Goal: Task Accomplishment & Management: Manage account settings

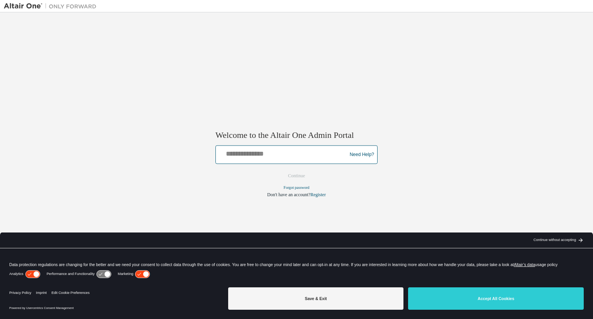
click at [294, 156] on input "text" at bounding box center [282, 153] width 127 height 11
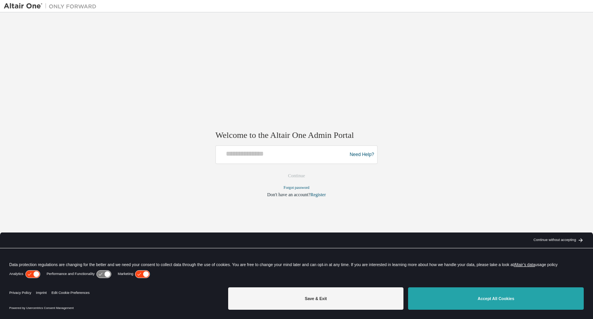
click at [506, 299] on button "Accept All Cookies" at bounding box center [496, 298] width 176 height 22
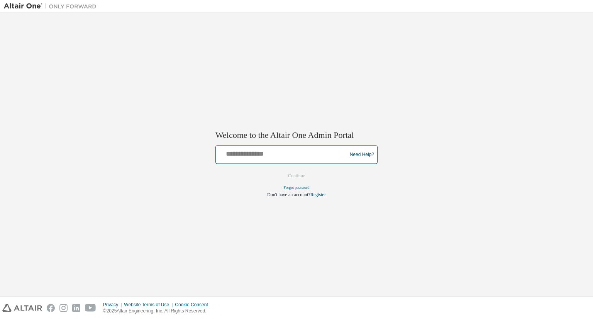
click at [267, 152] on input "text" at bounding box center [282, 153] width 127 height 11
type input "**********"
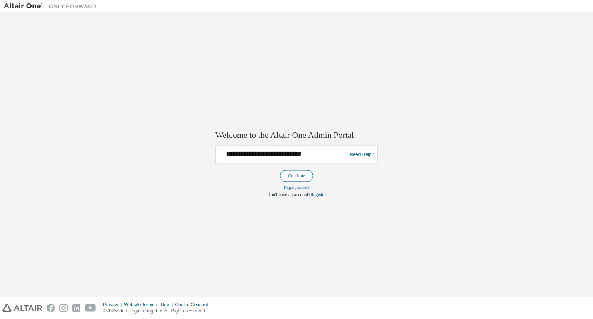
click at [301, 176] on button "Continue" at bounding box center [296, 176] width 33 height 12
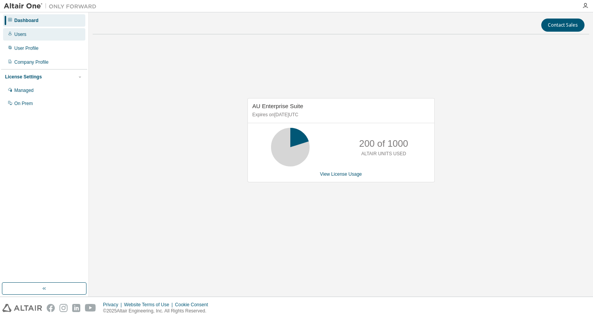
click at [31, 35] on div "Users" at bounding box center [44, 34] width 82 height 12
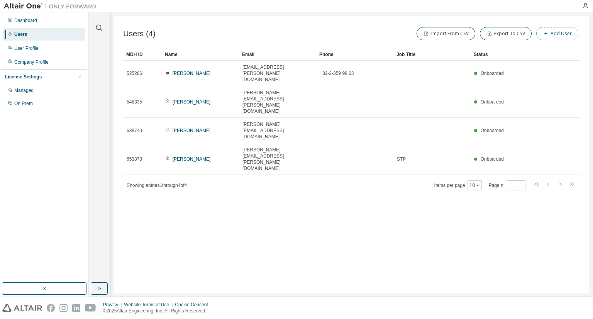
click at [563, 31] on button "Add User" at bounding box center [558, 33] width 42 height 13
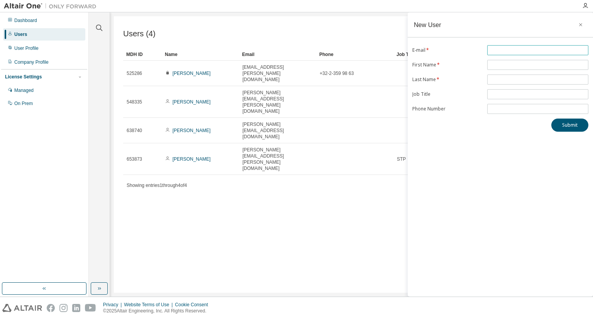
click at [516, 51] on input "text" at bounding box center [537, 50] width 97 height 6
paste input "**********"
type input "**********"
type input "******"
type input "*"
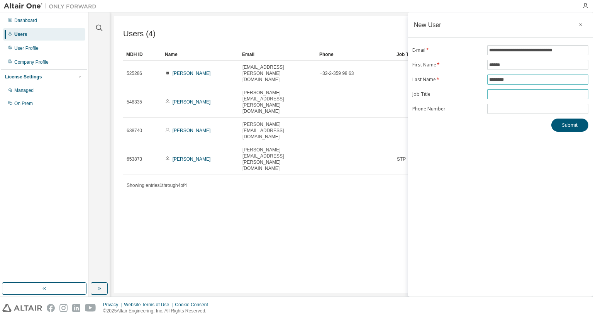
type input "********"
click at [515, 91] on input "text" at bounding box center [537, 94] width 97 height 6
type input "***"
click at [570, 122] on button "Submit" at bounding box center [570, 125] width 37 height 13
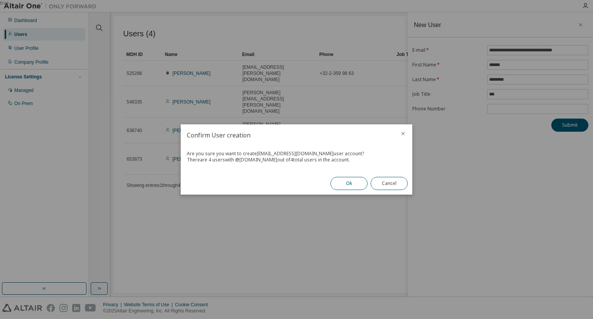
click at [356, 186] on button "Ok" at bounding box center [349, 183] width 37 height 13
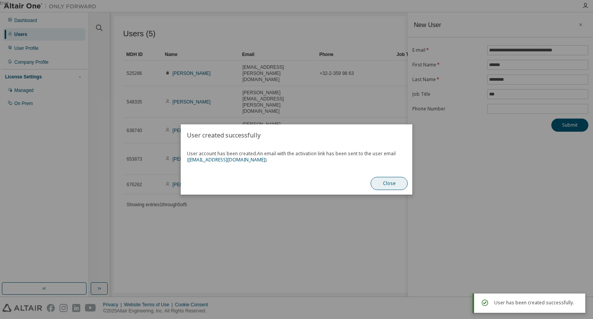
click at [401, 185] on button "Close" at bounding box center [389, 183] width 37 height 13
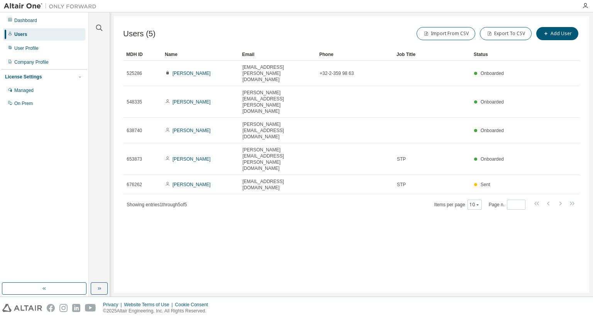
click at [30, 34] on div "Users" at bounding box center [44, 34] width 82 height 12
click at [586, 5] on icon "button" at bounding box center [586, 6] width 6 height 6
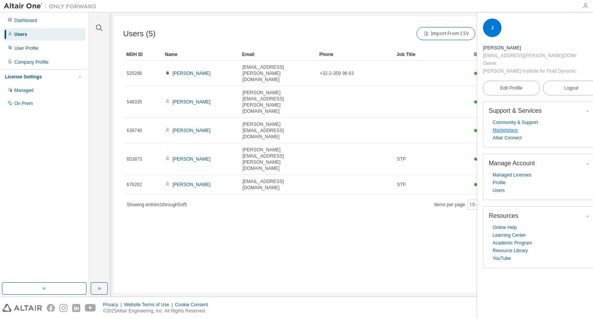
click at [512, 131] on link "Marketplace" at bounding box center [505, 130] width 25 height 8
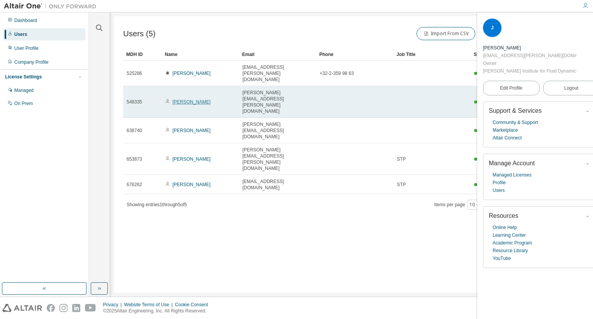
click at [190, 99] on link "[PERSON_NAME]" at bounding box center [192, 101] width 38 height 5
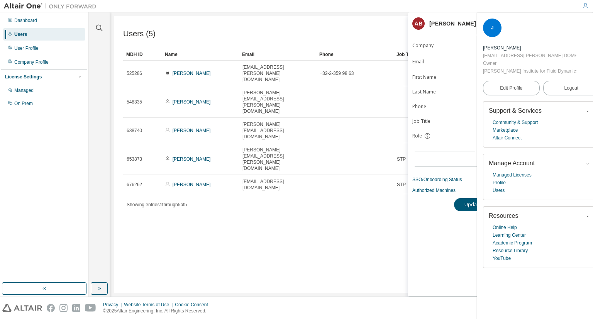
click at [593, 21] on icon "button" at bounding box center [595, 23] width 5 height 6
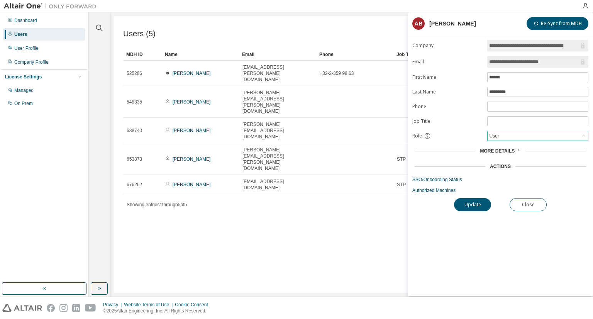
click at [508, 135] on div "User" at bounding box center [538, 135] width 100 height 9
click at [503, 156] on li "Owner" at bounding box center [537, 155] width 99 height 10
click at [513, 148] on span "More Details" at bounding box center [497, 150] width 35 height 5
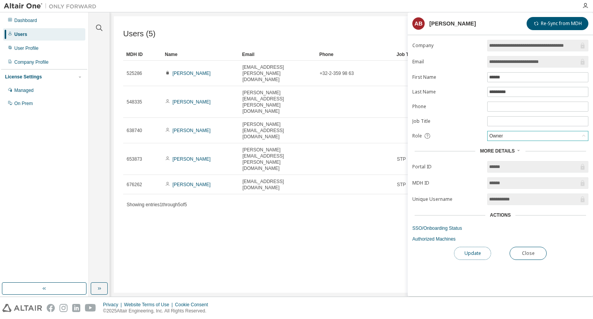
click at [475, 253] on button "Update" at bounding box center [472, 253] width 37 height 13
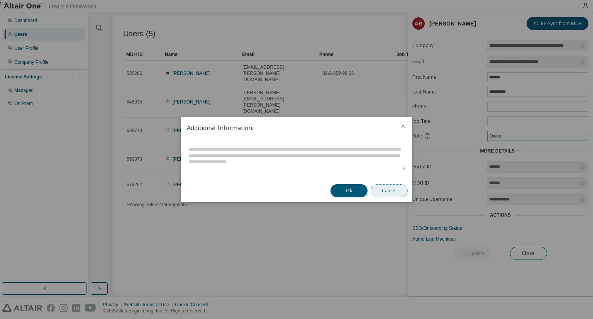
click at [391, 193] on button "Cancel" at bounding box center [389, 190] width 37 height 13
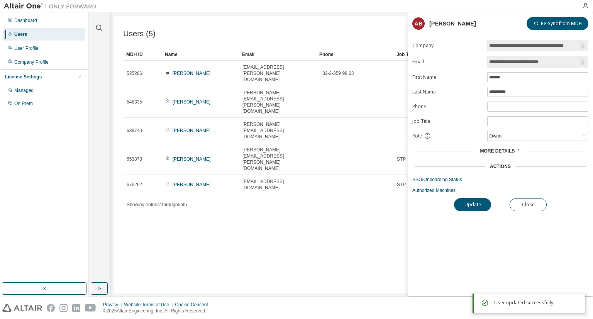
click at [427, 134] on icon at bounding box center [427, 135] width 7 height 7
click at [275, 196] on div "Users (5) Import From CSV Export To CSV Add User Clear Load Save Save As Field …" at bounding box center [352, 154] width 476 height 277
click at [582, 136] on icon at bounding box center [584, 136] width 8 height 8
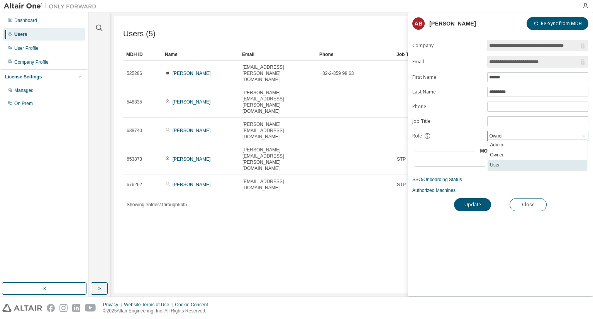
click at [527, 167] on li "User" at bounding box center [537, 165] width 99 height 10
click at [525, 203] on button "Close" at bounding box center [528, 204] width 37 height 13
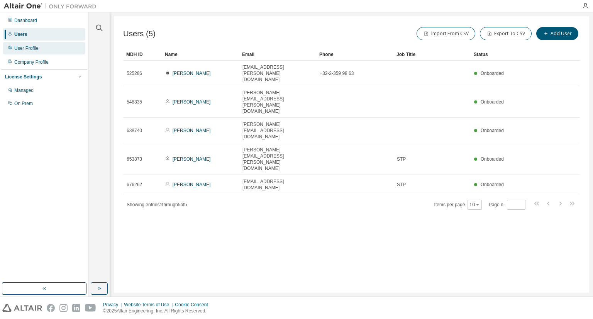
click at [46, 50] on div "User Profile" at bounding box center [44, 48] width 82 height 12
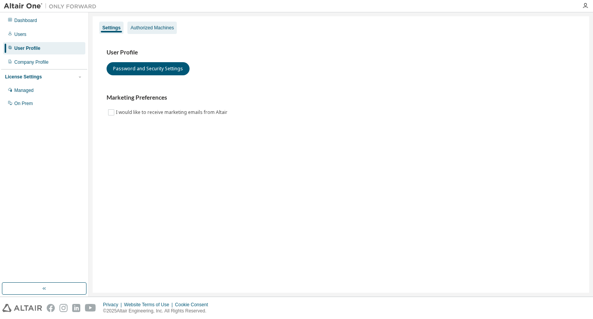
click at [156, 28] on div "Authorized Machines" at bounding box center [152, 28] width 43 height 6
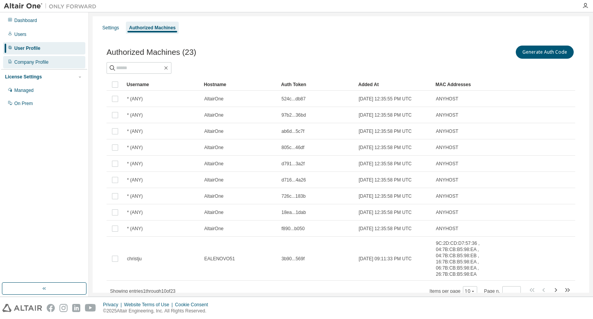
click at [48, 65] on div "Company Profile" at bounding box center [44, 62] width 82 height 12
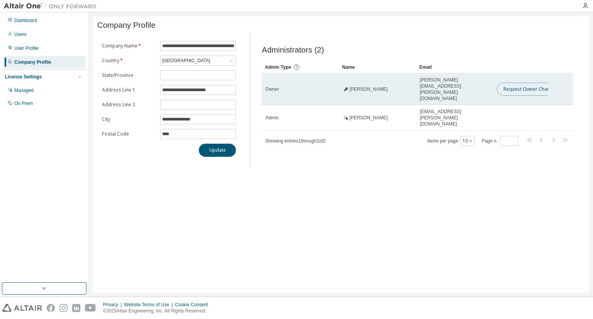
click at [526, 88] on button "Request Owner Change" at bounding box center [529, 89] width 65 height 13
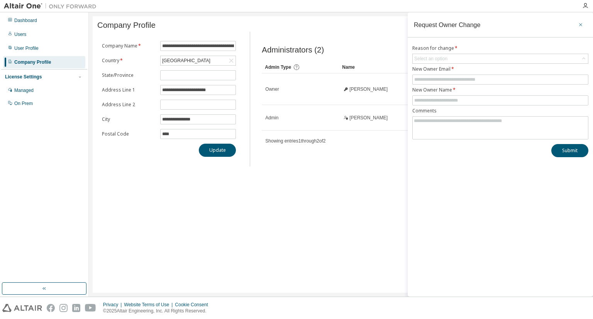
click at [579, 24] on icon "button" at bounding box center [580, 25] width 5 height 6
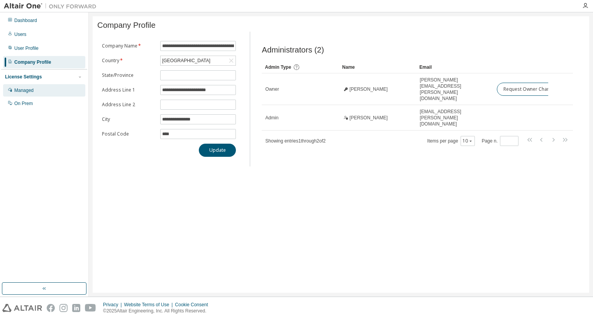
click at [33, 87] on div "Managed" at bounding box center [23, 90] width 19 height 6
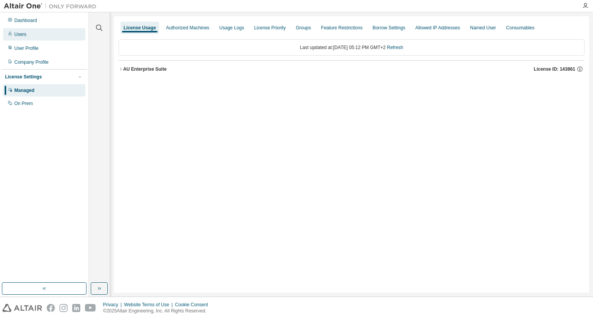
click at [32, 31] on div "Users" at bounding box center [44, 34] width 82 height 12
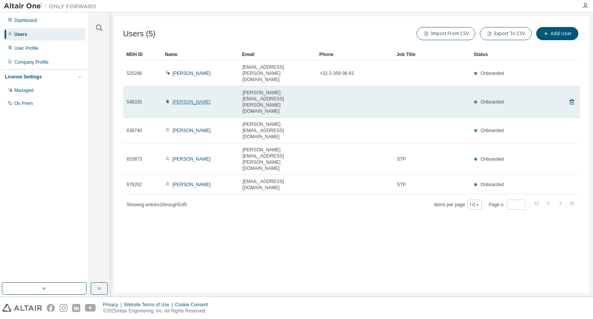
click at [188, 99] on link "[PERSON_NAME]" at bounding box center [192, 101] width 38 height 5
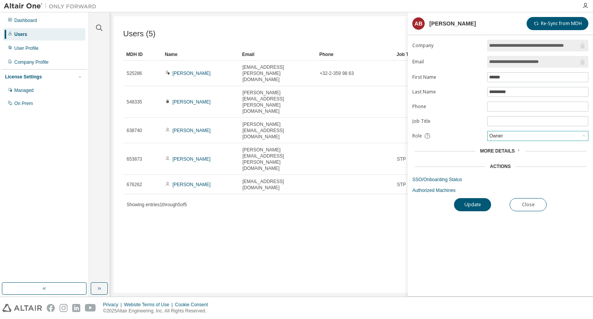
click at [538, 133] on div "Owner" at bounding box center [538, 135] width 100 height 9
click at [510, 162] on li "User" at bounding box center [537, 165] width 99 height 10
click at [473, 207] on button "Update" at bounding box center [472, 204] width 37 height 13
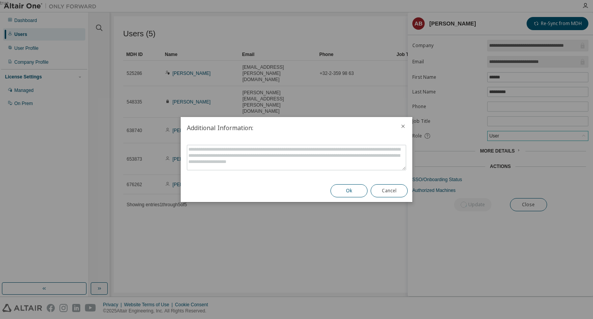
click at [349, 187] on button "Ok" at bounding box center [349, 190] width 37 height 13
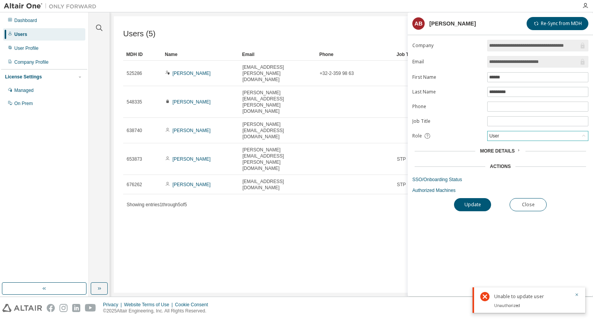
click at [269, 199] on div "Users (5) Import From CSV Export To CSV Add User Clear Load Save Save As Field …" at bounding box center [352, 154] width 476 height 277
click at [575, 294] on icon "button" at bounding box center [577, 294] width 5 height 5
click at [553, 134] on div "User" at bounding box center [538, 135] width 100 height 9
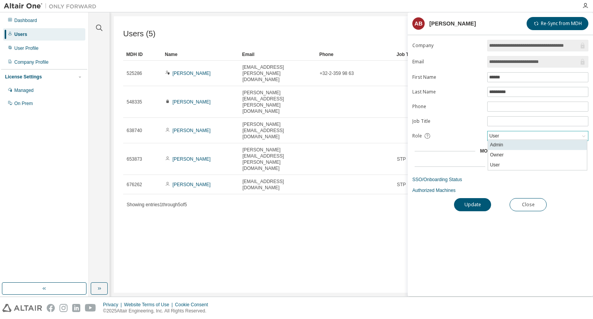
click at [534, 147] on li "Admin" at bounding box center [537, 145] width 99 height 10
click at [478, 206] on button "Update" at bounding box center [472, 204] width 37 height 13
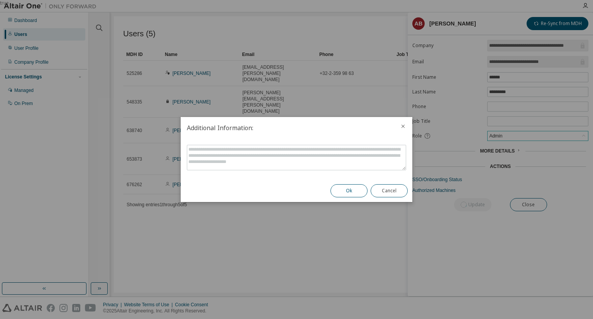
click at [344, 192] on button "Ok" at bounding box center [349, 190] width 37 height 13
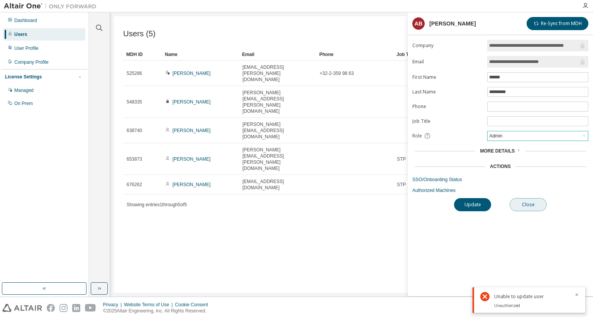
click at [539, 207] on button "Close" at bounding box center [528, 204] width 37 height 13
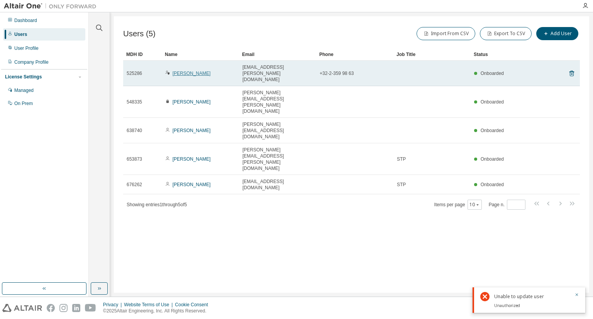
click at [195, 71] on link "[PERSON_NAME]" at bounding box center [192, 73] width 38 height 5
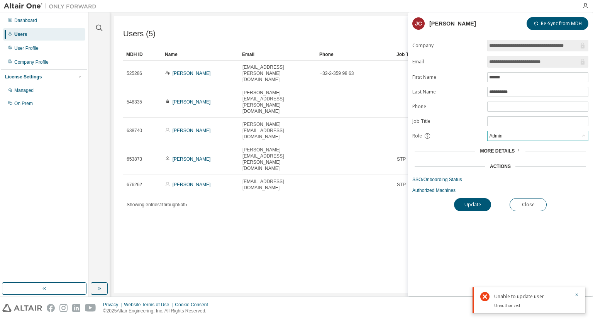
click at [556, 135] on div "Admin" at bounding box center [538, 135] width 100 height 9
click at [456, 146] on div "More Details" at bounding box center [501, 151] width 176 height 11
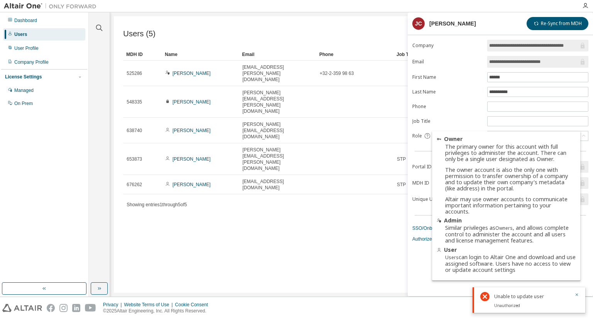
click at [426, 134] on icon at bounding box center [427, 135] width 7 height 7
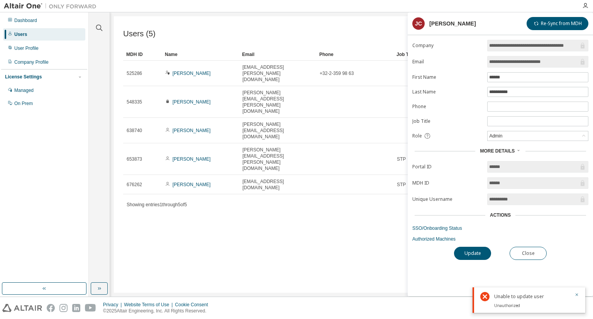
click at [404, 153] on div "Users (5) Import From CSV Export To CSV Add User Clear Load Save Save As Field …" at bounding box center [352, 154] width 476 height 277
click at [520, 136] on div "Admin" at bounding box center [538, 135] width 100 height 9
click at [507, 155] on li "Owner" at bounding box center [537, 155] width 99 height 10
click at [475, 255] on button "Update" at bounding box center [472, 253] width 37 height 13
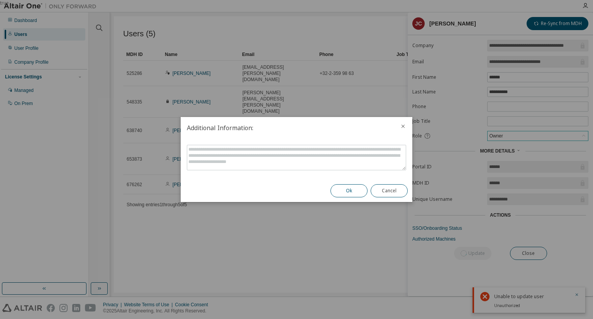
click at [351, 190] on button "Ok" at bounding box center [349, 190] width 37 height 13
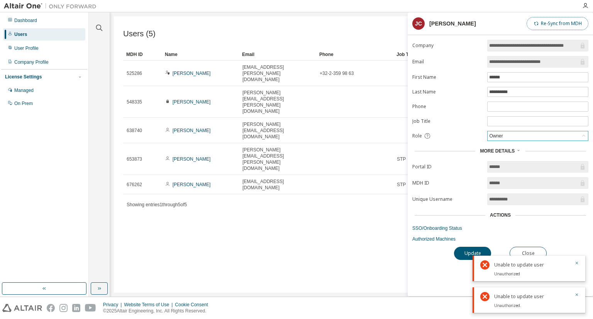
click at [559, 20] on button "Re-Sync from MDH" at bounding box center [558, 23] width 62 height 13
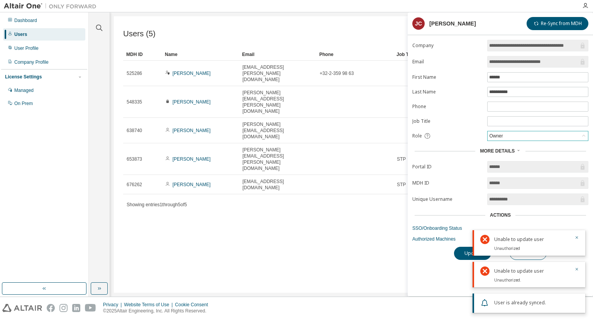
click at [374, 242] on div "Users (5) Import From CSV Export To CSV Add User Clear Load Save Save As Field …" at bounding box center [352, 154] width 476 height 277
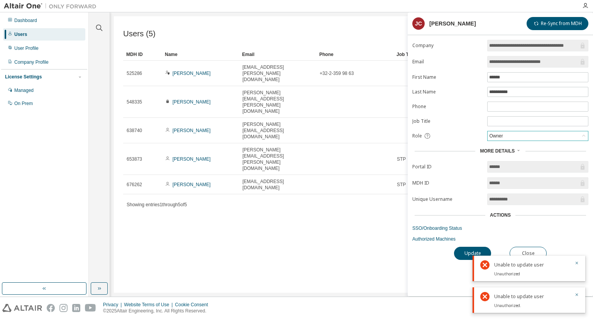
click at [374, 242] on div "Users (5) Import From CSV Export To CSV Add User Clear Load Save Save As Field …" at bounding box center [352, 154] width 476 height 277
click at [306, 211] on div "Users (5) Import From CSV Export To CSV Add User Clear Load Save Save As Field …" at bounding box center [352, 154] width 476 height 277
click at [533, 254] on button "Close" at bounding box center [528, 253] width 37 height 13
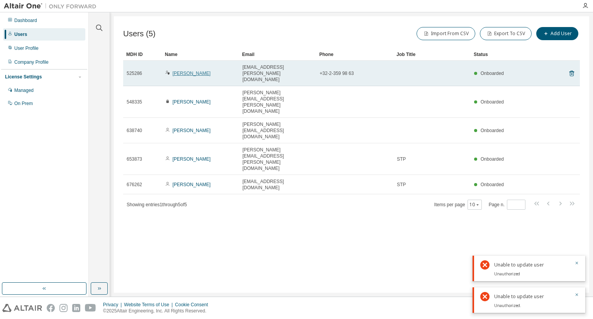
click at [196, 71] on link "[PERSON_NAME]" at bounding box center [192, 73] width 38 height 5
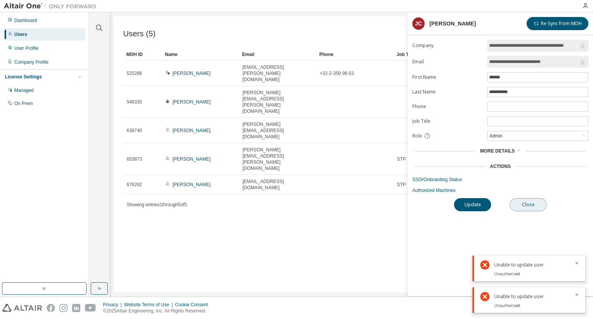
click at [532, 204] on button "Close" at bounding box center [528, 204] width 37 height 13
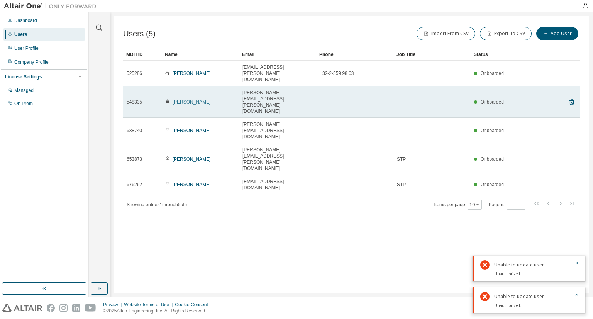
click at [197, 99] on link "[PERSON_NAME]" at bounding box center [192, 101] width 38 height 5
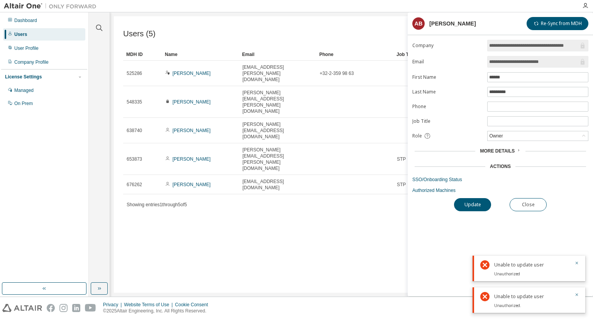
click at [511, 151] on span "More Details" at bounding box center [497, 150] width 35 height 5
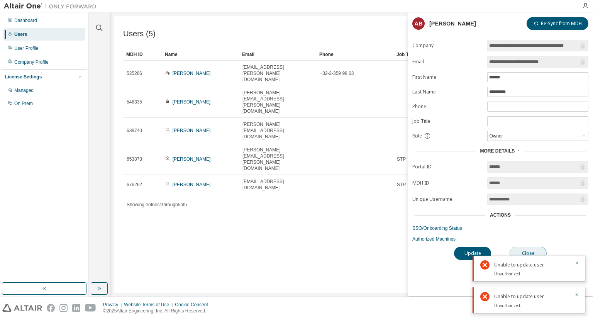
click at [527, 248] on button "Close" at bounding box center [528, 253] width 37 height 13
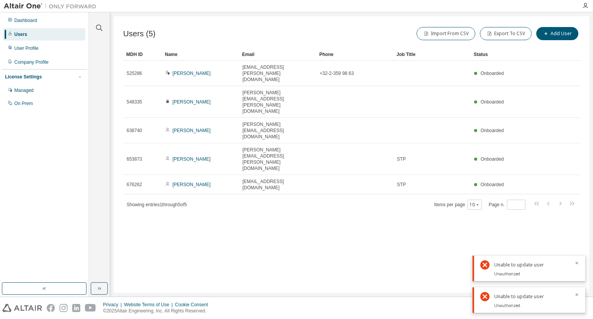
click at [284, 193] on div "Users (5) Import From CSV Export To CSV Add User Clear Load Save Save As Field …" at bounding box center [352, 154] width 476 height 277
click at [97, 285] on icon "button" at bounding box center [99, 288] width 6 height 6
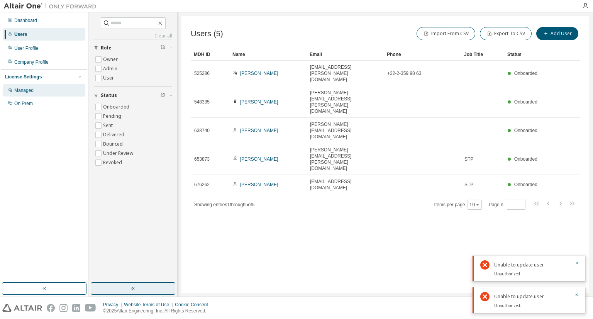
click at [49, 89] on div "Managed" at bounding box center [44, 90] width 82 height 12
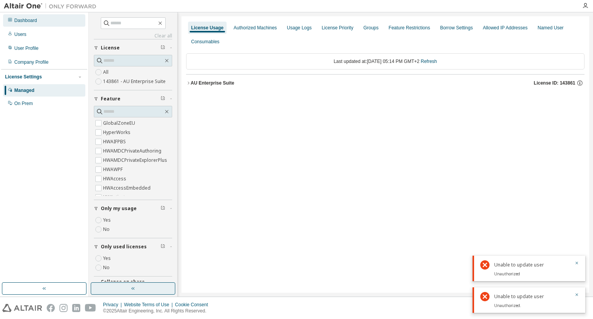
click at [27, 25] on div "Dashboard" at bounding box center [44, 20] width 82 height 12
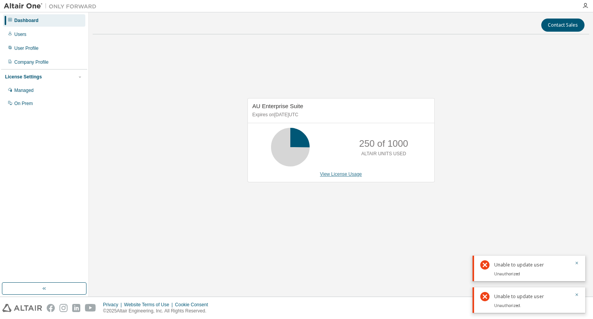
click at [347, 173] on link "View License Usage" at bounding box center [341, 174] width 42 height 5
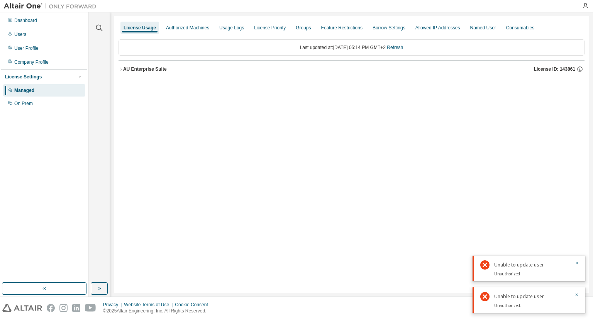
click at [141, 70] on div "AU Enterprise Suite" at bounding box center [145, 69] width 44 height 6
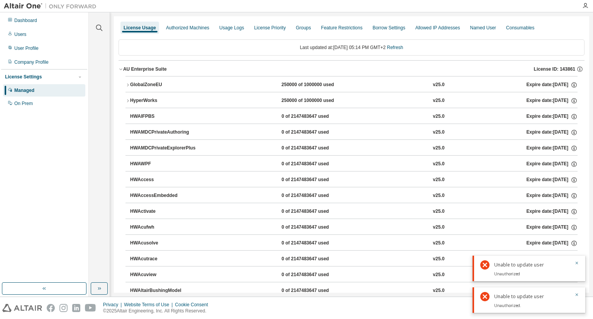
click at [129, 83] on icon "button" at bounding box center [128, 85] width 5 height 5
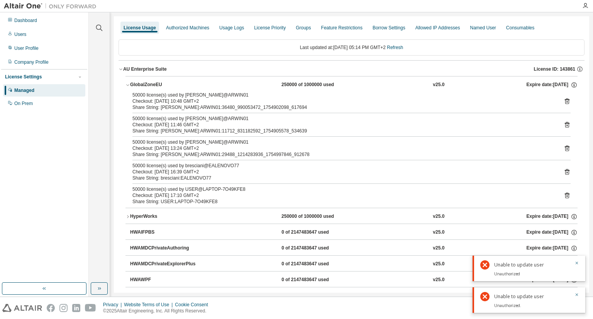
click at [129, 83] on icon "button" at bounding box center [128, 85] width 5 height 5
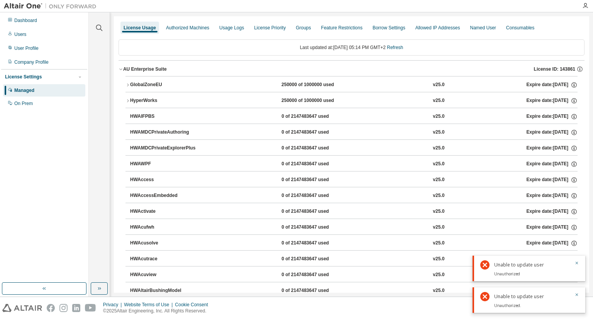
click at [129, 83] on icon "button" at bounding box center [128, 85] width 5 height 5
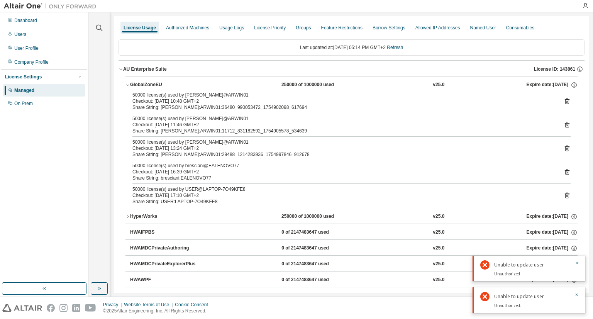
click at [565, 194] on icon at bounding box center [567, 196] width 5 height 6
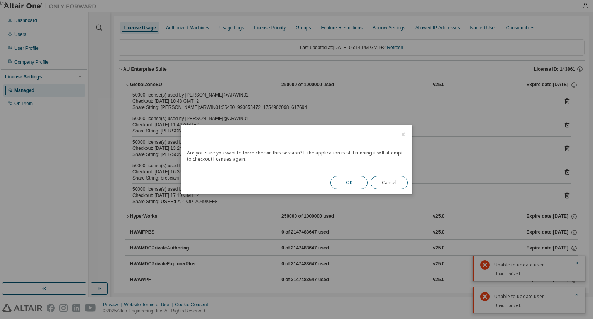
click at [350, 183] on button "OK" at bounding box center [349, 182] width 37 height 13
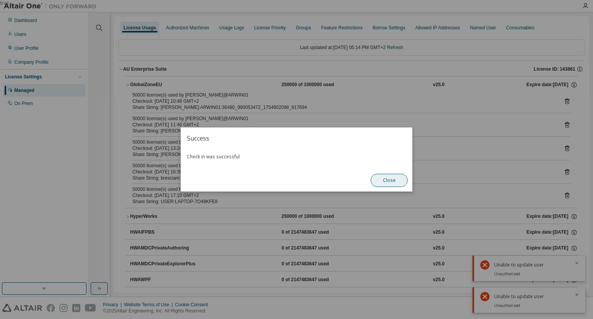
click at [384, 180] on button "Close" at bounding box center [389, 180] width 37 height 13
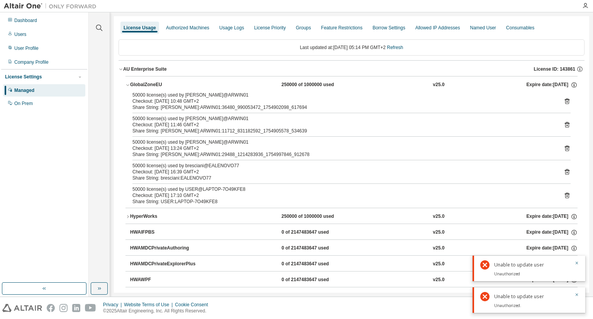
click at [128, 215] on icon "button" at bounding box center [128, 216] width 5 height 5
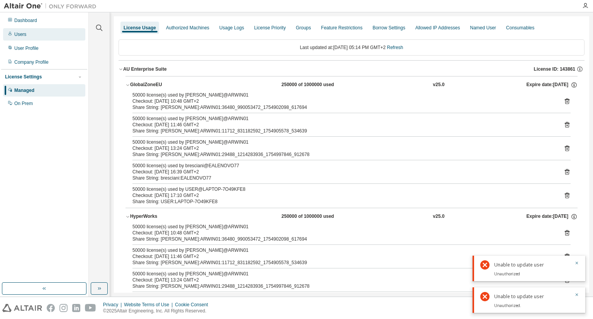
click at [48, 33] on div "Users" at bounding box center [44, 34] width 82 height 12
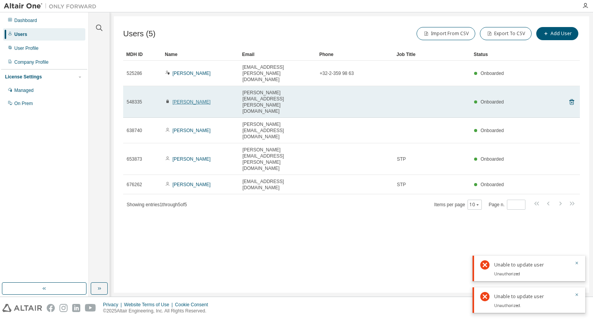
click at [184, 99] on link "[PERSON_NAME]" at bounding box center [192, 101] width 38 height 5
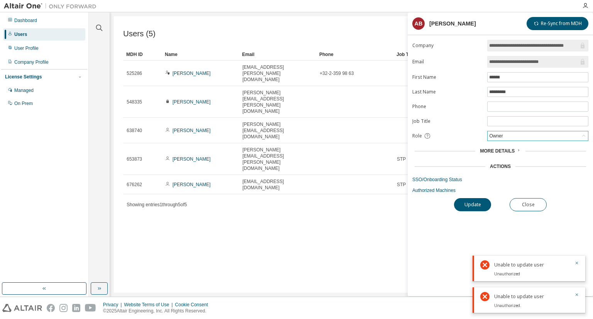
click at [543, 134] on div "Owner" at bounding box center [538, 135] width 100 height 9
click at [518, 161] on li "User" at bounding box center [537, 165] width 99 height 10
click at [577, 263] on icon "button" at bounding box center [577, 263] width 3 height 3
click at [580, 297] on div "Unable to update user Unauthorized." at bounding box center [529, 299] width 113 height 25
click at [576, 296] on icon "button" at bounding box center [577, 294] width 5 height 5
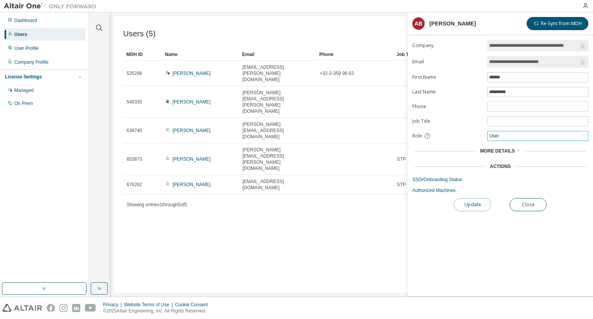
click at [481, 204] on button "Update" at bounding box center [472, 204] width 37 height 13
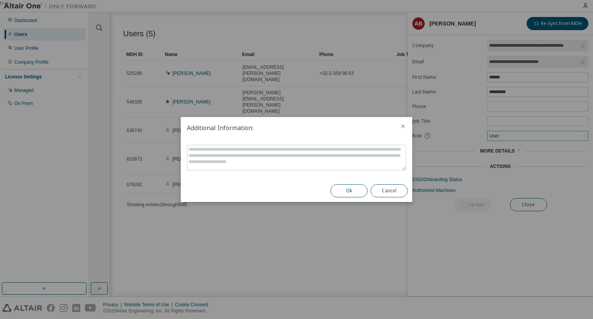
click at [349, 192] on button "Ok" at bounding box center [349, 190] width 37 height 13
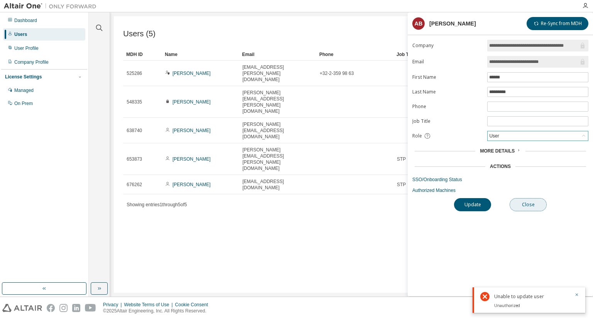
click at [533, 202] on button "Close" at bounding box center [528, 204] width 37 height 13
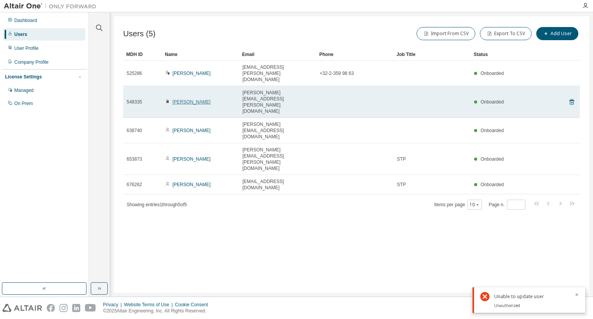
click at [198, 99] on link "[PERSON_NAME]" at bounding box center [192, 101] width 38 height 5
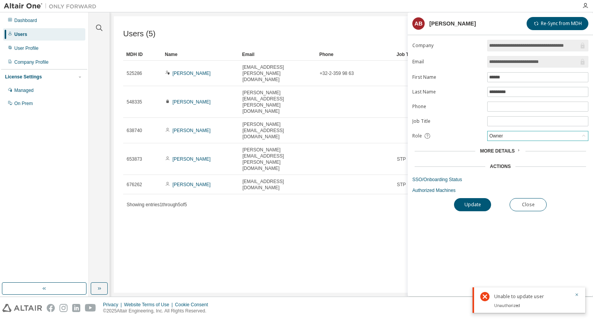
click at [572, 132] on div "Owner" at bounding box center [538, 135] width 100 height 9
click at [340, 149] on div "Users (5) Import From CSV Export To CSV Add User Clear Load Save Save As Field …" at bounding box center [352, 154] width 476 height 277
click at [342, 168] on div "Users (5) Import From CSV Export To CSV Add User Clear Load Save Save As Field …" at bounding box center [352, 154] width 476 height 277
click at [535, 204] on button "Close" at bounding box center [528, 204] width 37 height 13
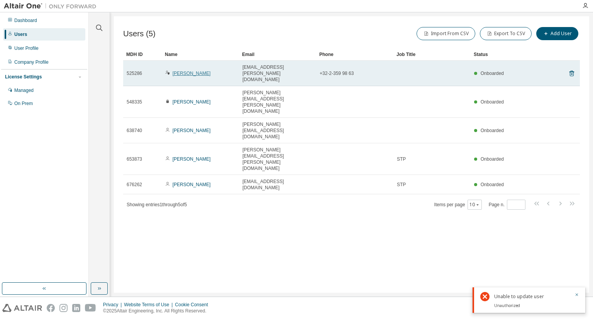
click at [198, 71] on link "[PERSON_NAME]" at bounding box center [192, 73] width 38 height 5
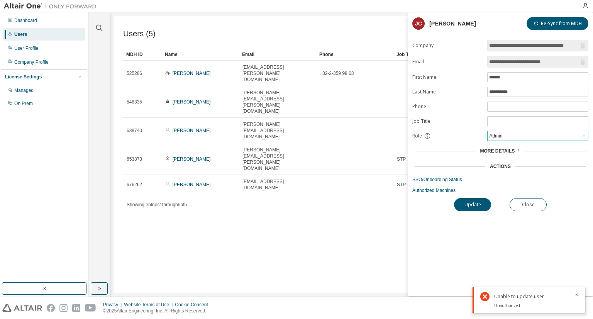
click at [576, 137] on div "Admin" at bounding box center [538, 135] width 100 height 9
click at [532, 151] on li "Owner" at bounding box center [537, 155] width 99 height 10
click at [514, 149] on div "More Details" at bounding box center [500, 151] width 41 height 6
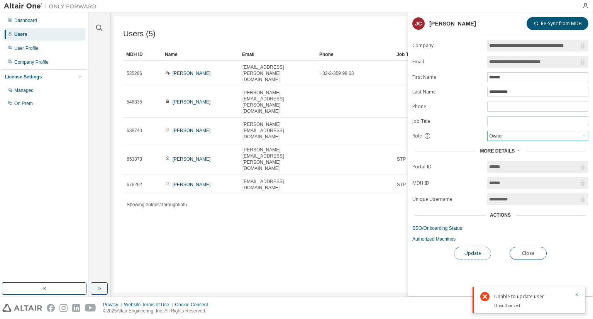
click at [477, 254] on button "Update" at bounding box center [472, 253] width 37 height 13
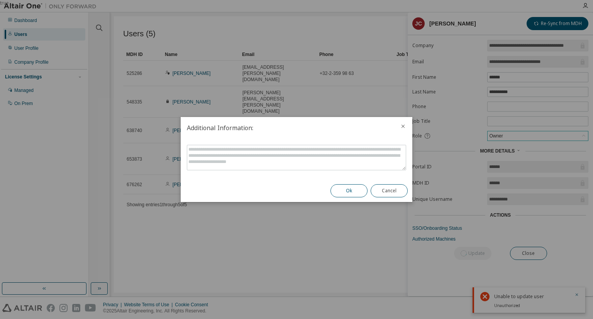
click at [355, 190] on button "Ok" at bounding box center [349, 190] width 37 height 13
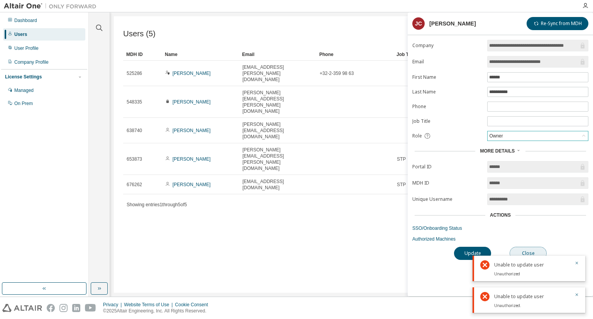
click at [532, 249] on button "Close" at bounding box center [528, 253] width 37 height 13
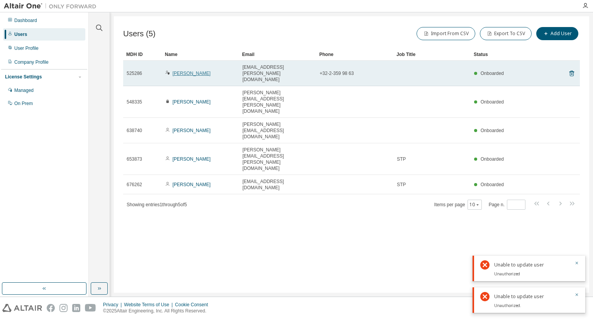
click at [178, 71] on link "[PERSON_NAME]" at bounding box center [192, 73] width 38 height 5
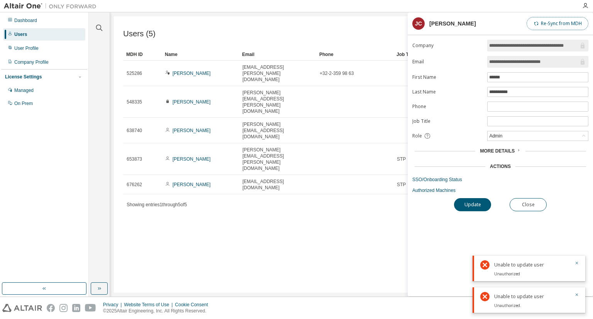
click at [541, 22] on button "Re-Sync from MDH" at bounding box center [558, 23] width 62 height 13
click at [538, 208] on button "Close" at bounding box center [528, 204] width 37 height 13
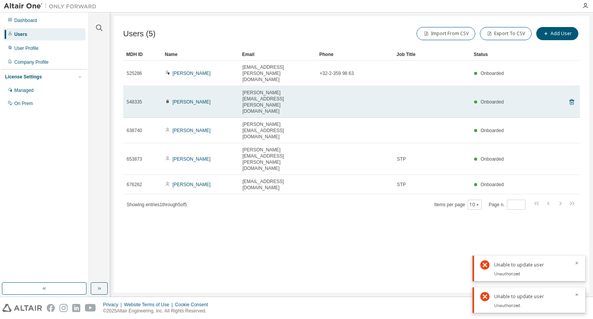
click at [134, 99] on span "548335" at bounding box center [134, 102] width 15 height 6
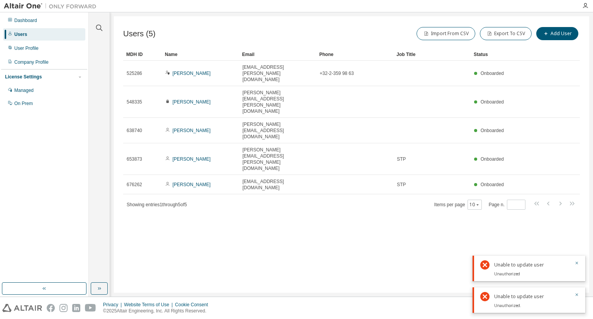
drag, startPoint x: 134, startPoint y: 80, endPoint x: 416, endPoint y: 210, distance: 310.1
click at [416, 210] on div "Users (5) Import From CSV Export To CSV Add User Clear Load Save Save As Field …" at bounding box center [352, 154] width 476 height 277
click at [577, 263] on icon "button" at bounding box center [577, 263] width 3 height 3
click at [578, 296] on icon "button" at bounding box center [577, 294] width 5 height 5
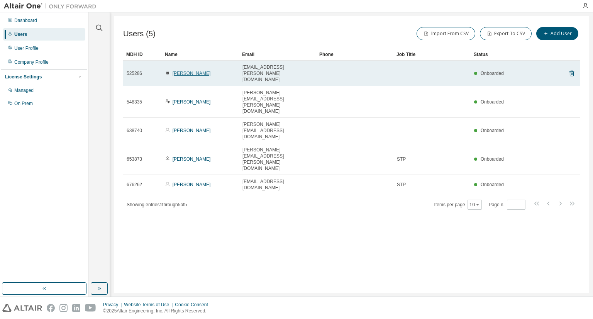
click at [190, 71] on link "[PERSON_NAME]" at bounding box center [192, 73] width 38 height 5
